Goal: Communication & Community: Answer question/provide support

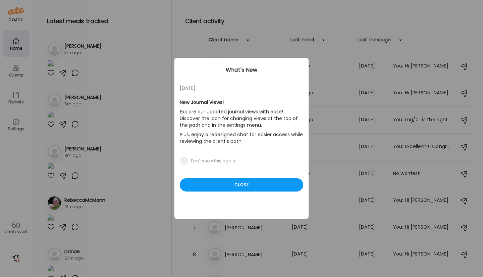
click at [119, 118] on div "Ate Coach Dashboard Wahoo! It’s official Take a moment to set up your Coach Pro…" at bounding box center [241, 138] width 483 height 277
click at [212, 187] on div "Close" at bounding box center [242, 184] width 124 height 13
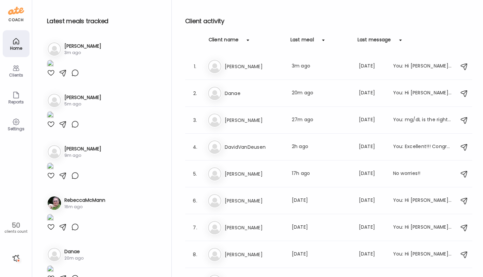
click at [75, 77] on div at bounding box center [75, 73] width 8 height 8
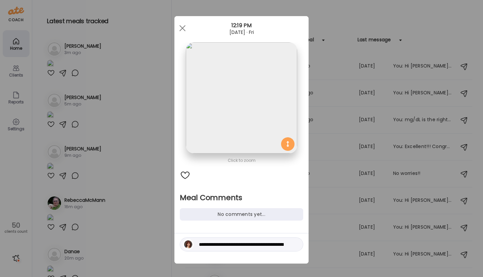
drag, startPoint x: 277, startPoint y: 245, endPoint x: 177, endPoint y: 245, distance: 99.4
click at [180, 245] on div "**********" at bounding box center [242, 244] width 124 height 14
click at [275, 244] on textarea "**********" at bounding box center [244, 244] width 91 height 8
type textarea "**********"
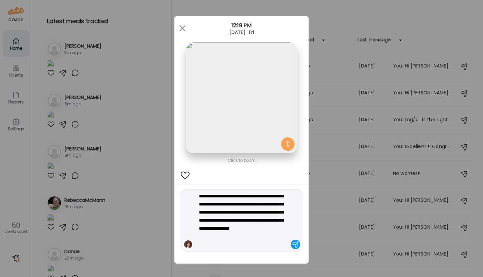
drag, startPoint x: 258, startPoint y: 236, endPoint x: 181, endPoint y: 181, distance: 94.4
click at [181, 181] on div "**********" at bounding box center [242, 139] width 134 height 247
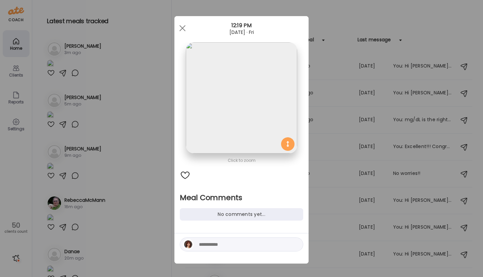
click at [179, 26] on div at bounding box center [182, 27] width 13 height 13
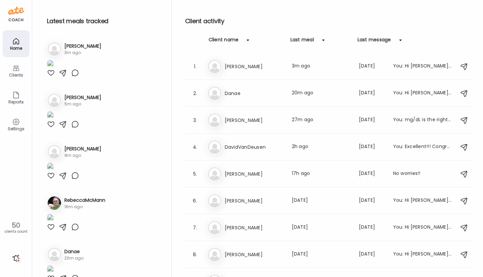
click at [74, 77] on div at bounding box center [75, 73] width 8 height 8
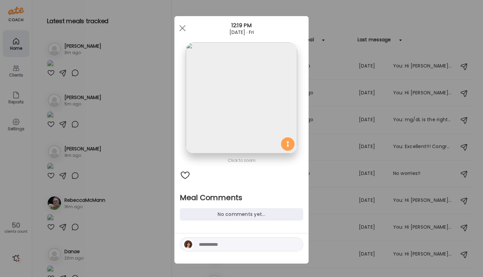
click at [209, 246] on textarea at bounding box center [244, 244] width 91 height 8
type textarea "**********"
click at [293, 243] on div at bounding box center [295, 244] width 9 height 9
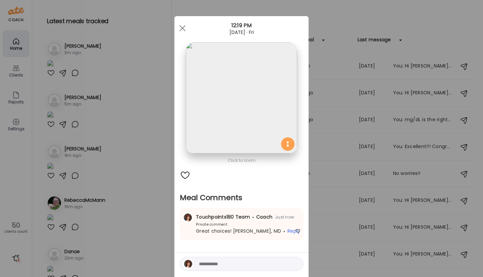
click at [98, 245] on div "Ate Coach Dashboard Wahoo! It’s official Take a moment to set up your Coach Pro…" at bounding box center [241, 138] width 483 height 277
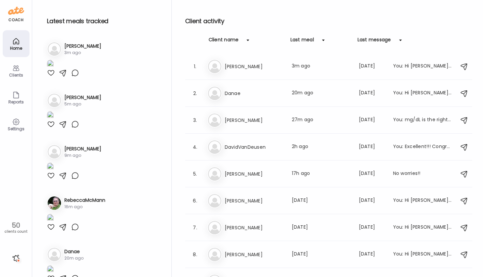
click at [74, 77] on div at bounding box center [75, 73] width 8 height 8
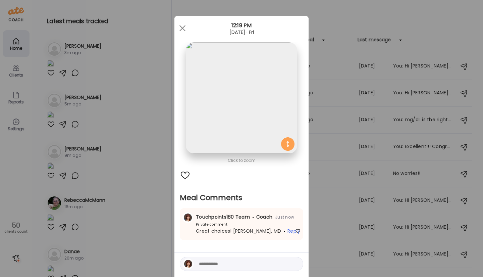
click at [179, 28] on div at bounding box center [182, 27] width 13 height 13
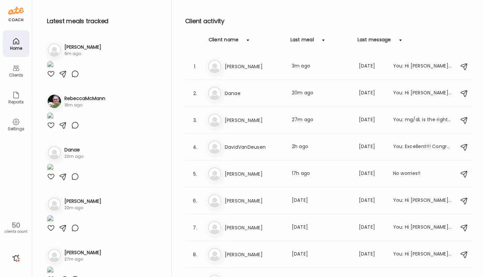
scroll to position [103, 0]
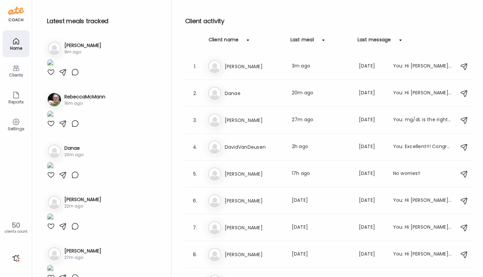
click at [54, 17] on img at bounding box center [50, 12] width 7 height 9
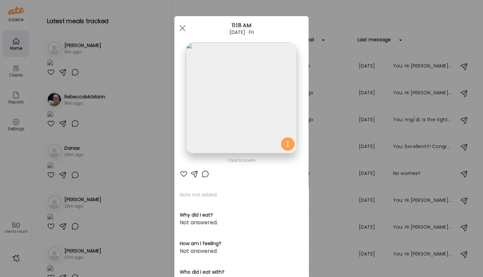
click at [201, 173] on div at bounding box center [205, 174] width 8 height 8
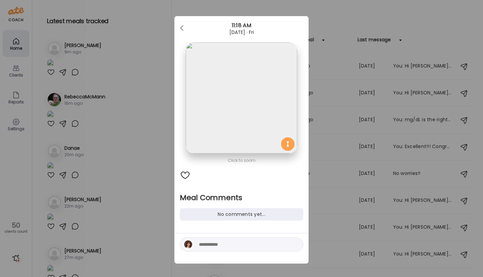
click at [199, 242] on textarea at bounding box center [244, 244] width 91 height 8
type textarea "*"
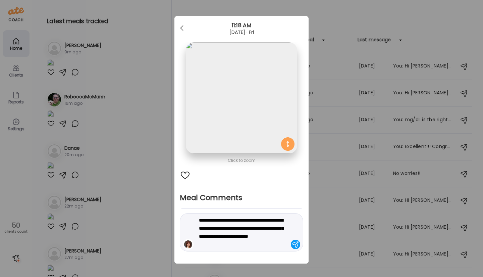
click at [272, 229] on textarea "**********" at bounding box center [244, 232] width 91 height 32
click at [209, 244] on textarea "**********" at bounding box center [244, 232] width 91 height 32
click at [248, 245] on textarea "**********" at bounding box center [244, 232] width 91 height 32
click at [226, 246] on textarea "**********" at bounding box center [244, 232] width 91 height 32
click at [252, 243] on textarea "**********" at bounding box center [244, 232] width 91 height 32
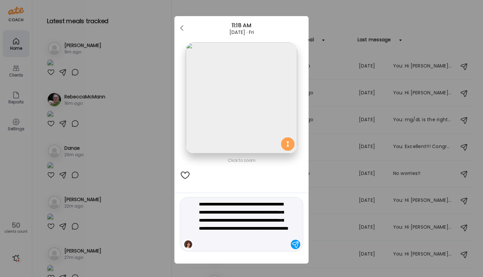
type textarea "**********"
click at [292, 243] on div at bounding box center [295, 244] width 9 height 9
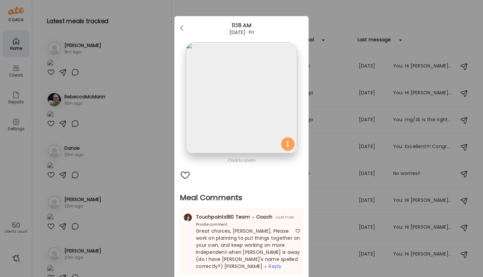
scroll to position [58, 0]
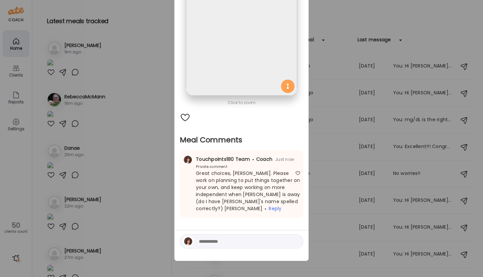
click at [108, 256] on div "Ate Coach Dashboard Wahoo! It’s official Take a moment to set up your Coach Pro…" at bounding box center [241, 138] width 483 height 277
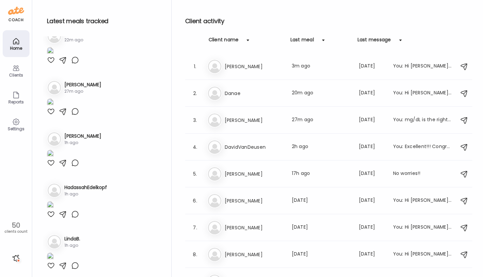
scroll to position [269, 0]
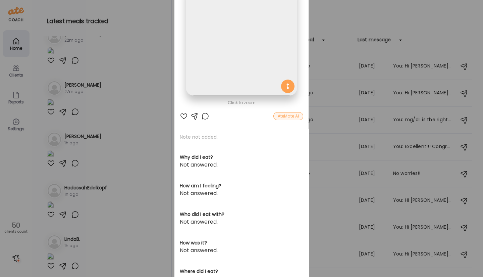
click at [180, 115] on div at bounding box center [184, 116] width 8 height 8
click at [48, 51] on div "Ate Coach Dashboard Wahoo! It’s official Take a moment to set up your Coach Pro…" at bounding box center [241, 138] width 483 height 277
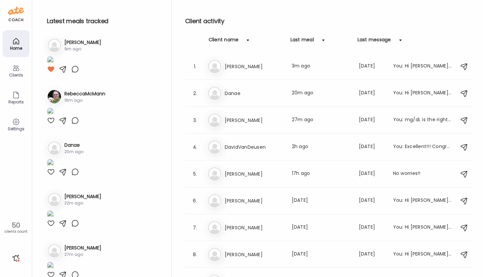
scroll to position [66, 0]
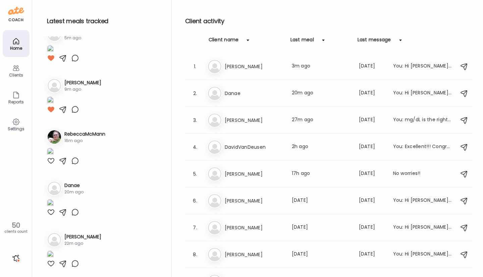
click at [48, 11] on div at bounding box center [51, 7] width 8 height 8
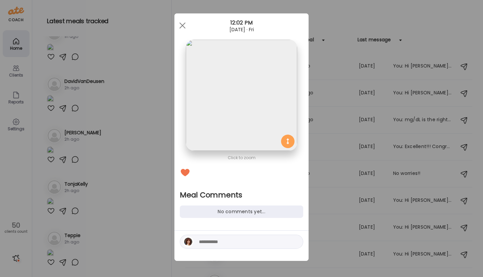
scroll to position [3, 0]
click at [198, 208] on div "No comments yet..." at bounding box center [242, 211] width 124 height 12
click at [195, 242] on div at bounding box center [242, 242] width 124 height 14
click at [205, 241] on textarea at bounding box center [244, 242] width 91 height 8
type textarea "**********"
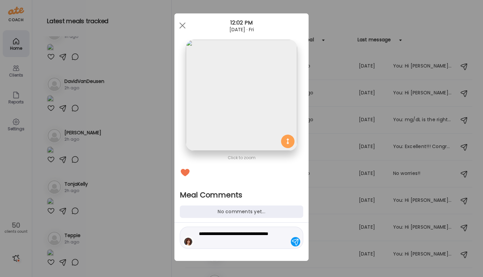
click at [291, 241] on div at bounding box center [295, 241] width 9 height 9
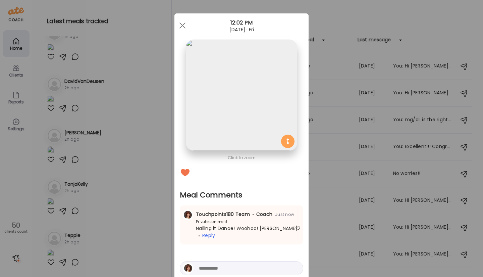
scroll to position [30, 0]
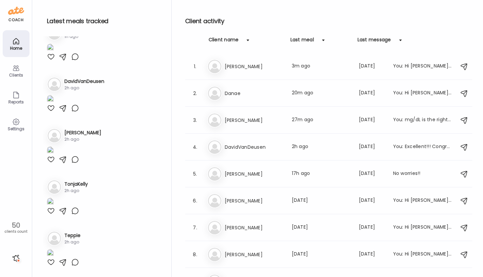
scroll to position [920, 0]
click at [50, 61] on div at bounding box center [51, 57] width 8 height 8
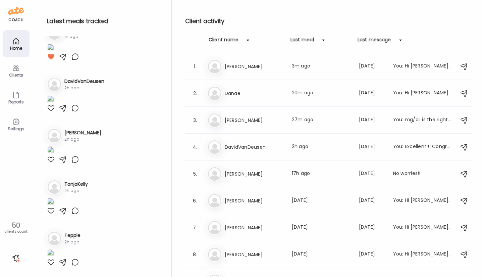
click at [76, 61] on div at bounding box center [75, 57] width 8 height 8
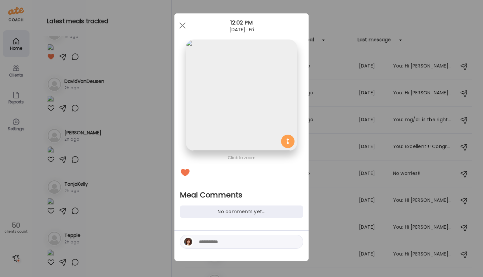
scroll to position [3, 0]
click at [200, 241] on textarea at bounding box center [244, 242] width 91 height 8
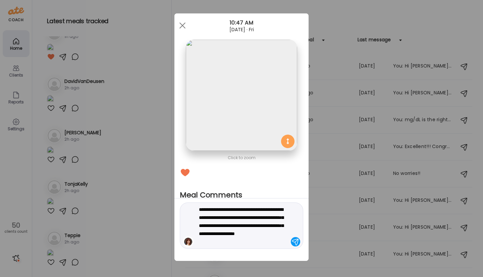
type textarea "**********"
click at [294, 241] on div at bounding box center [295, 241] width 9 height 9
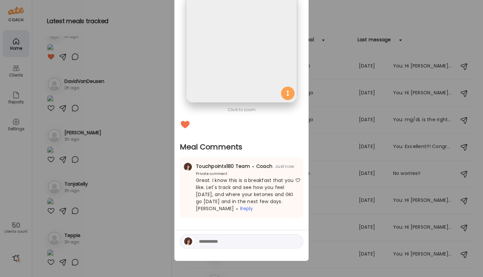
scroll to position [0, 0]
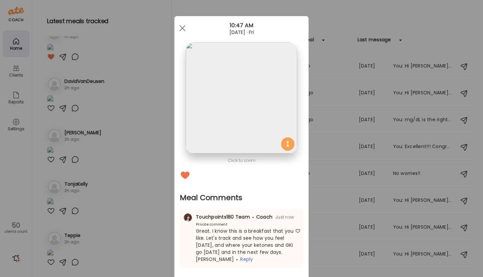
click at [182, 25] on span at bounding box center [183, 28] width 6 height 6
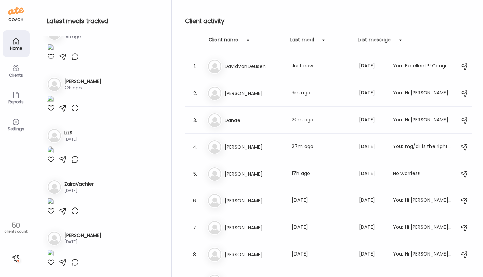
scroll to position [1925, 0]
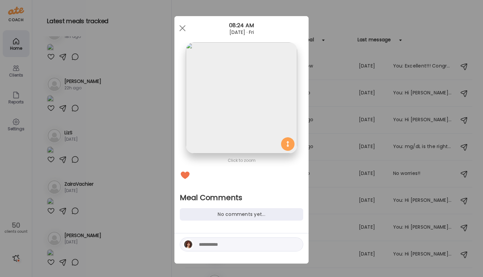
click at [202, 245] on textarea at bounding box center [244, 244] width 91 height 8
type textarea "**********"
click at [292, 242] on div at bounding box center [295, 244] width 9 height 9
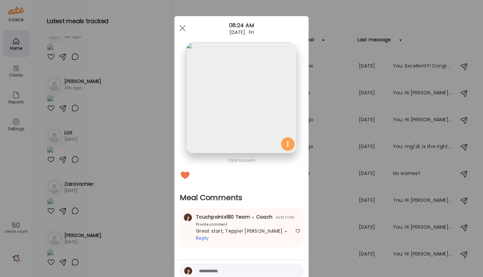
scroll to position [22, 0]
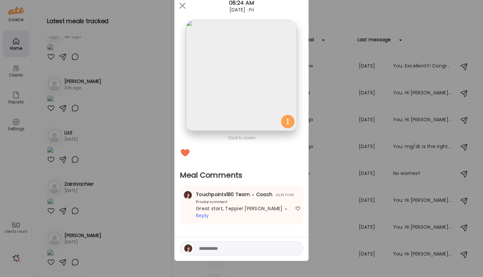
click at [178, 6] on div at bounding box center [182, 5] width 13 height 13
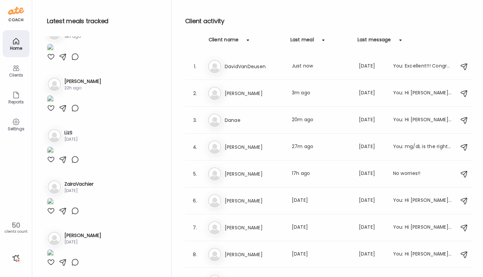
scroll to position [2519, 0]
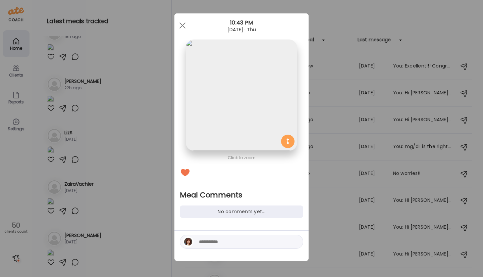
scroll to position [3, 0]
click at [199, 241] on textarea at bounding box center [244, 242] width 91 height 8
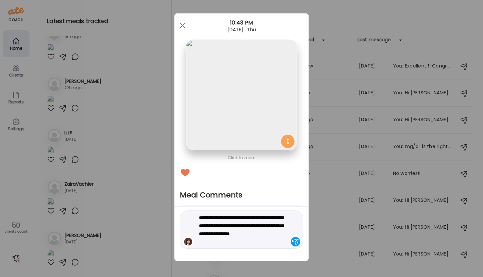
type textarea "**********"
click at [293, 241] on div at bounding box center [295, 241] width 9 height 9
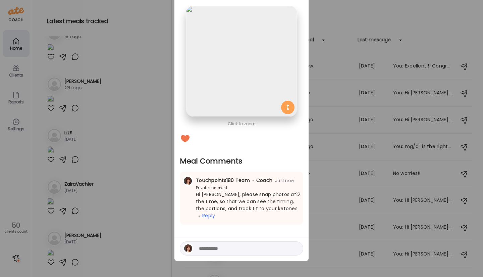
scroll to position [0, 0]
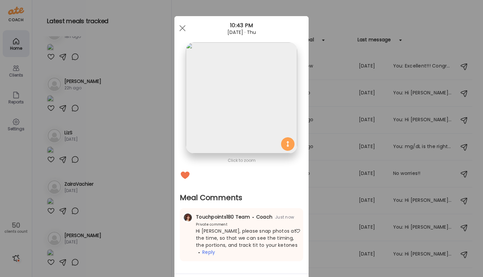
click at [183, 26] on div at bounding box center [182, 27] width 13 height 13
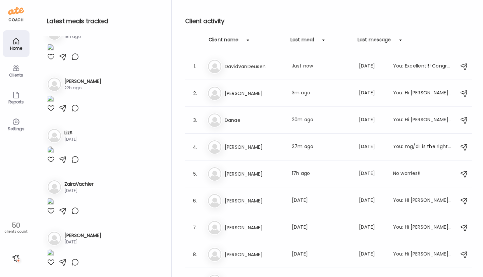
scroll to position [2745, 0]
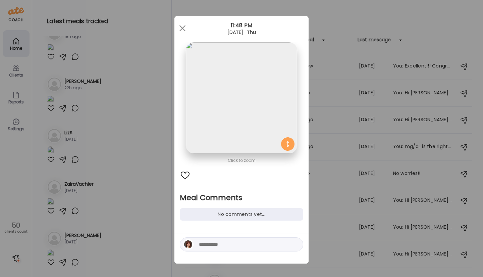
click at [195, 212] on div "No comments yet..." at bounding box center [242, 214] width 124 height 12
click at [205, 246] on textarea at bounding box center [244, 244] width 91 height 8
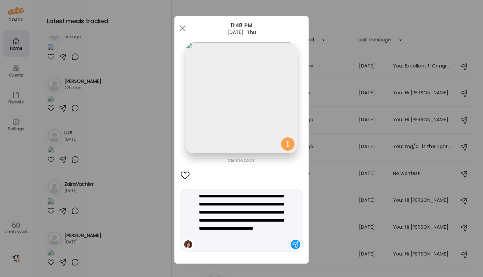
click at [226, 245] on textarea "**********" at bounding box center [244, 220] width 91 height 56
type textarea "**********"
click at [291, 244] on div at bounding box center [295, 244] width 9 height 9
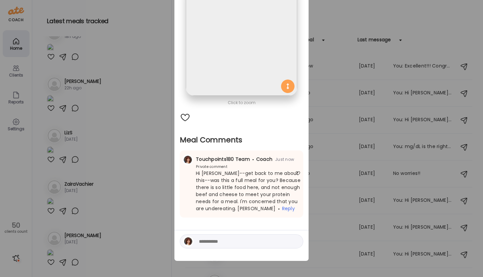
scroll to position [0, 0]
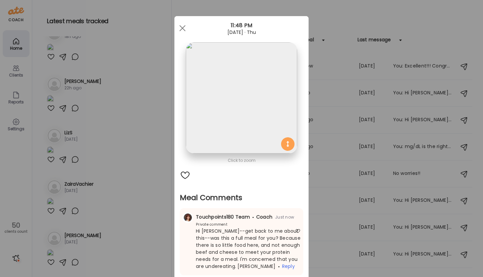
click at [180, 27] on div at bounding box center [182, 27] width 13 height 13
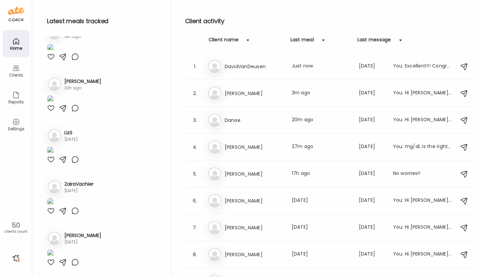
scroll to position [3120, 0]
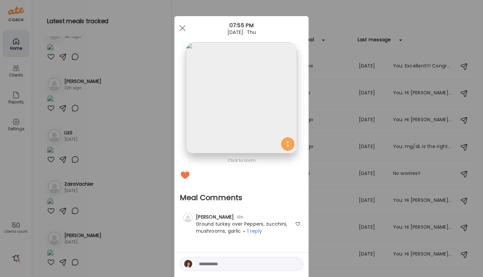
click at [206, 265] on textarea at bounding box center [244, 264] width 91 height 8
type textarea "**********"
click at [292, 264] on div at bounding box center [295, 263] width 9 height 9
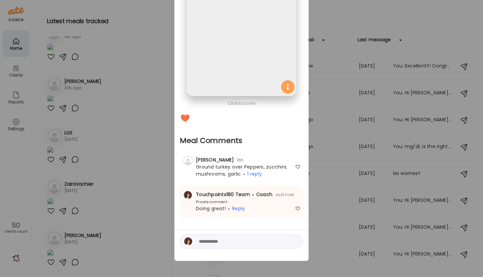
scroll to position [0, 0]
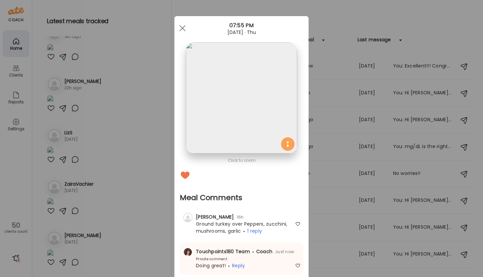
click at [178, 24] on div at bounding box center [182, 27] width 13 height 13
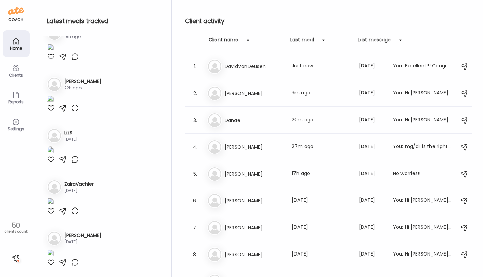
scroll to position [3248, 0]
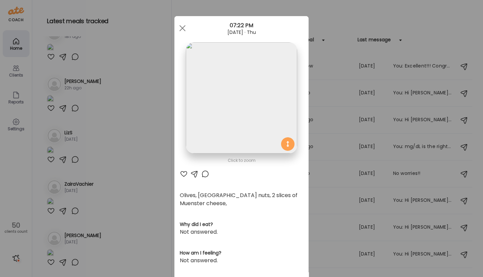
click at [242, 116] on img at bounding box center [241, 97] width 111 height 111
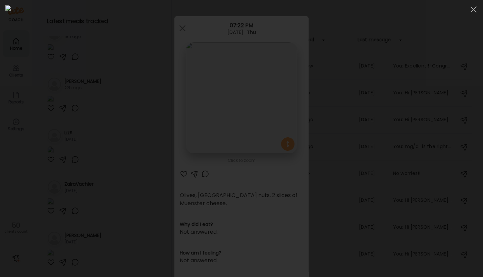
click at [475, 8] on span at bounding box center [474, 9] width 6 height 6
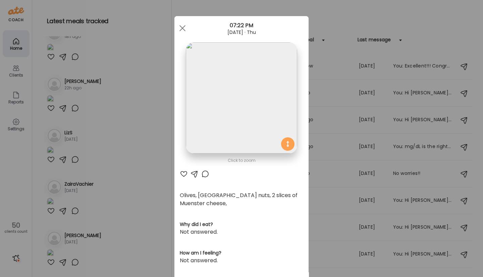
click at [180, 24] on div at bounding box center [182, 27] width 13 height 13
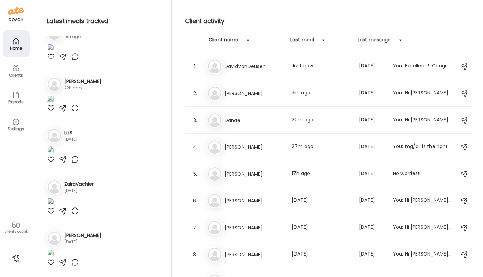
scroll to position [3388, 0]
click at [54, 53] on img at bounding box center [50, 48] width 7 height 9
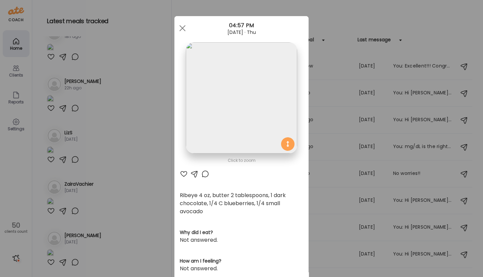
click at [180, 171] on div at bounding box center [184, 174] width 8 height 8
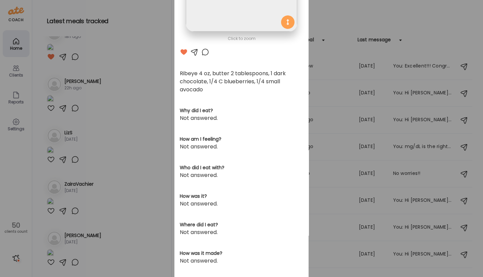
scroll to position [0, 0]
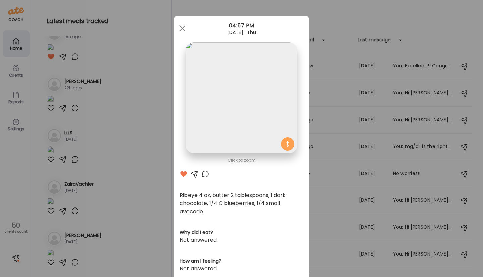
click at [178, 27] on div at bounding box center [182, 27] width 13 height 13
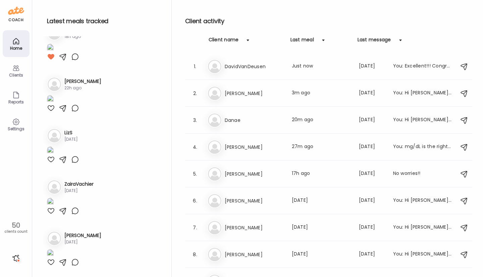
scroll to position [3516, 0]
click at [49, 112] on div at bounding box center [51, 108] width 8 height 8
click at [50, 157] on div at bounding box center [51, 159] width 8 height 8
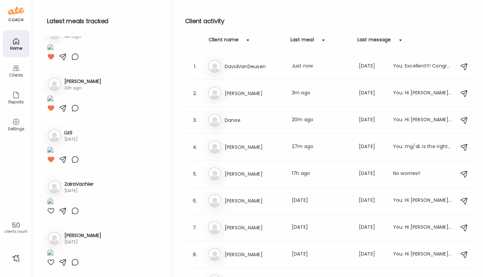
click at [50, 215] on div at bounding box center [51, 211] width 8 height 8
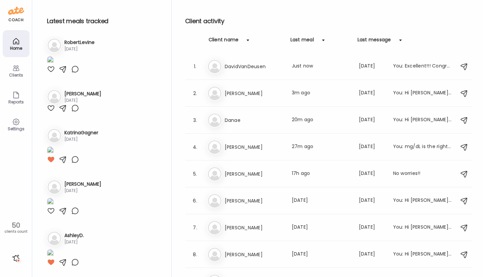
scroll to position [4000, 0]
